Goal: Task Accomplishment & Management: Manage account settings

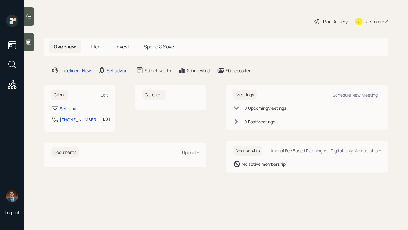
click at [262, 71] on div "undefined · New Set advisor $0 net-worth $0 invested $0 deposited" at bounding box center [219, 70] width 337 height 7
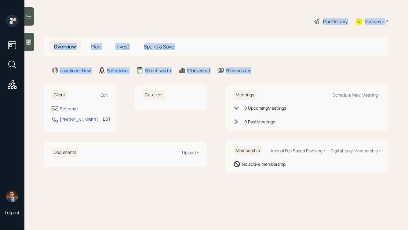
drag, startPoint x: 272, startPoint y: 73, endPoint x: 175, endPoint y: 6, distance: 117.1
click at [175, 6] on main "Plan Delivery Kustomer Overview Plan Invest Spend & Save undefined · New Set ad…" at bounding box center [215, 115] width 383 height 230
click at [191, 17] on div "Plan Delivery Kustomer" at bounding box center [216, 21] width 344 height 13
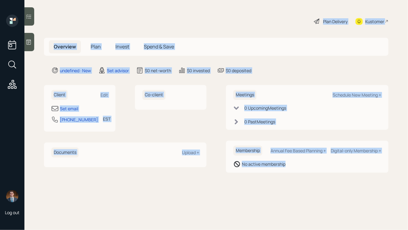
drag, startPoint x: 302, startPoint y: 12, endPoint x: 370, endPoint y: 166, distance: 168.2
click at [370, 166] on main "Plan Delivery Kustomer Overview Plan Invest Spend & Save undefined · New Set ad…" at bounding box center [215, 115] width 383 height 230
click at [370, 166] on div "No active membership" at bounding box center [307, 164] width 148 height 7
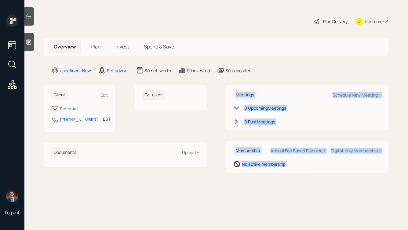
drag, startPoint x: 342, startPoint y: 171, endPoint x: 239, endPoint y: 50, distance: 159.3
click at [244, 61] on main "Plan Delivery Kustomer Overview Plan Invest Spend & Save undefined · New Set ad…" at bounding box center [215, 115] width 383 height 230
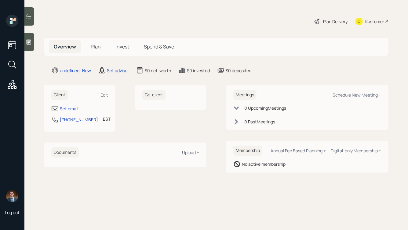
click at [230, 27] on div "Plan Delivery Kustomer" at bounding box center [216, 21] width 344 height 13
click at [109, 95] on div "Client Edit Set email [PHONE_NUMBER] EST Currently 12:13 PM" at bounding box center [79, 108] width 71 height 47
click at [105, 95] on div "Edit" at bounding box center [104, 95] width 8 height 6
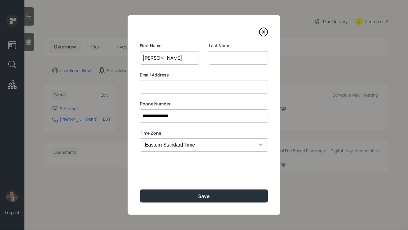
type input "[PERSON_NAME]"
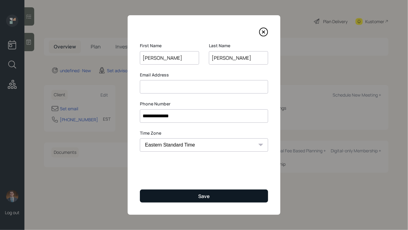
type input "[PERSON_NAME]"
click at [186, 192] on button "Save" at bounding box center [204, 196] width 128 height 13
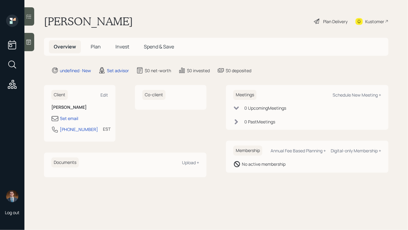
click at [31, 43] on icon at bounding box center [29, 42] width 6 height 6
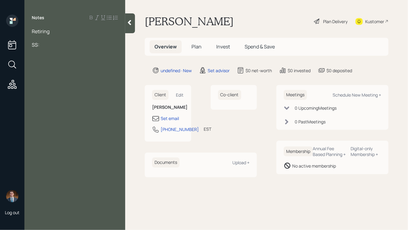
click at [35, 37] on div at bounding box center [75, 38] width 86 height 7
click at [39, 51] on div at bounding box center [75, 51] width 86 height 7
click at [34, 60] on div at bounding box center [75, 58] width 86 height 7
click at [62, 51] on div "Pension:" at bounding box center [75, 51] width 86 height 7
click at [47, 44] on div "SS:" at bounding box center [75, 44] width 86 height 7
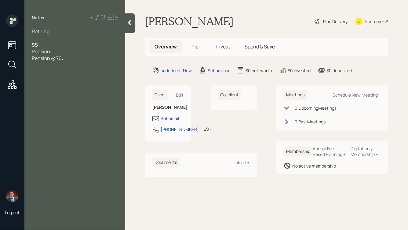
click at [74, 58] on div "Pension @ 70:" at bounding box center [75, 58] width 86 height 7
click at [72, 55] on div "Pension @ 70:" at bounding box center [75, 58] width 86 height 7
